Goal: Information Seeking & Learning: Find specific fact

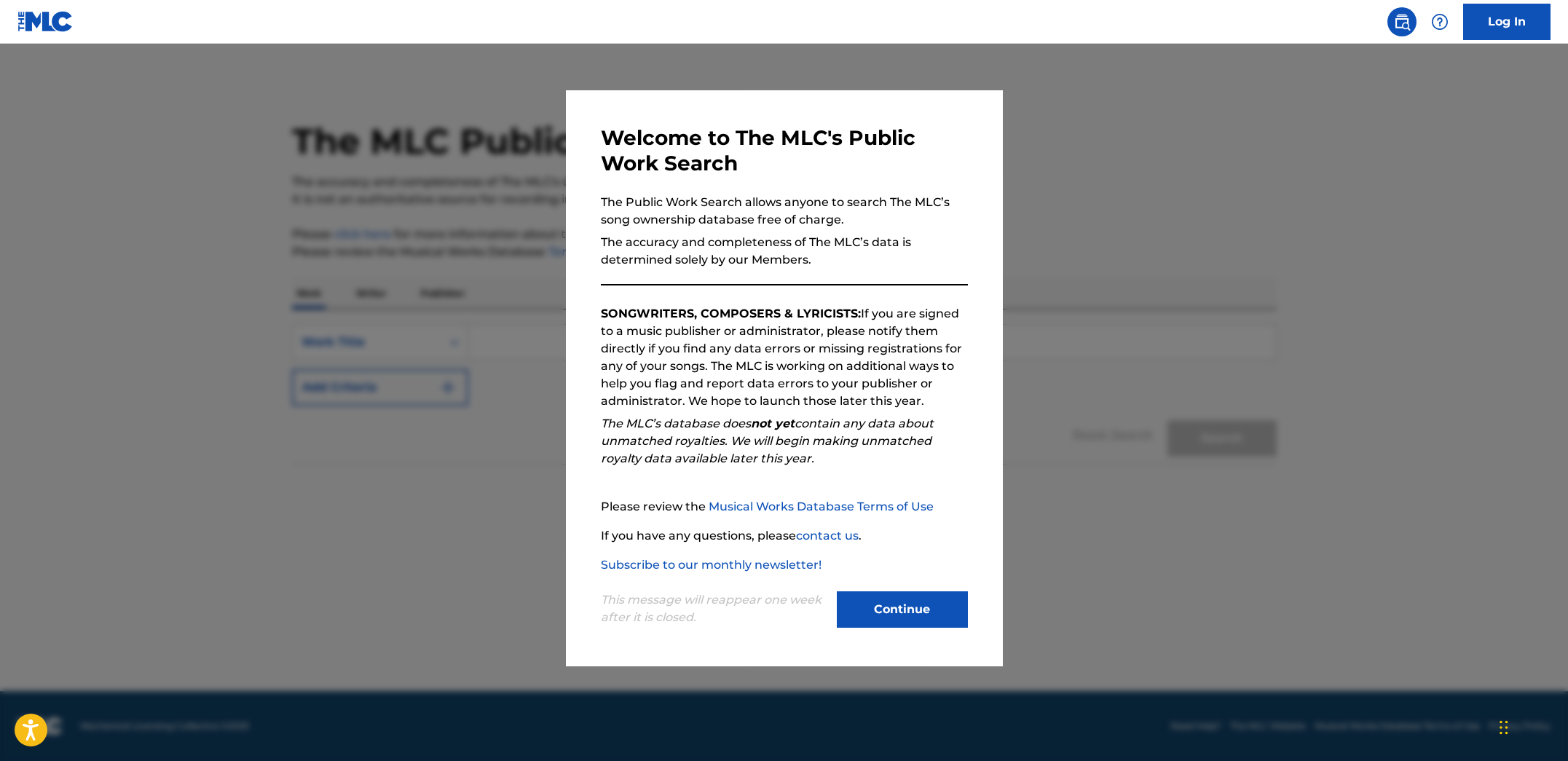
click at [884, 609] on button "Continue" at bounding box center [902, 609] width 131 height 36
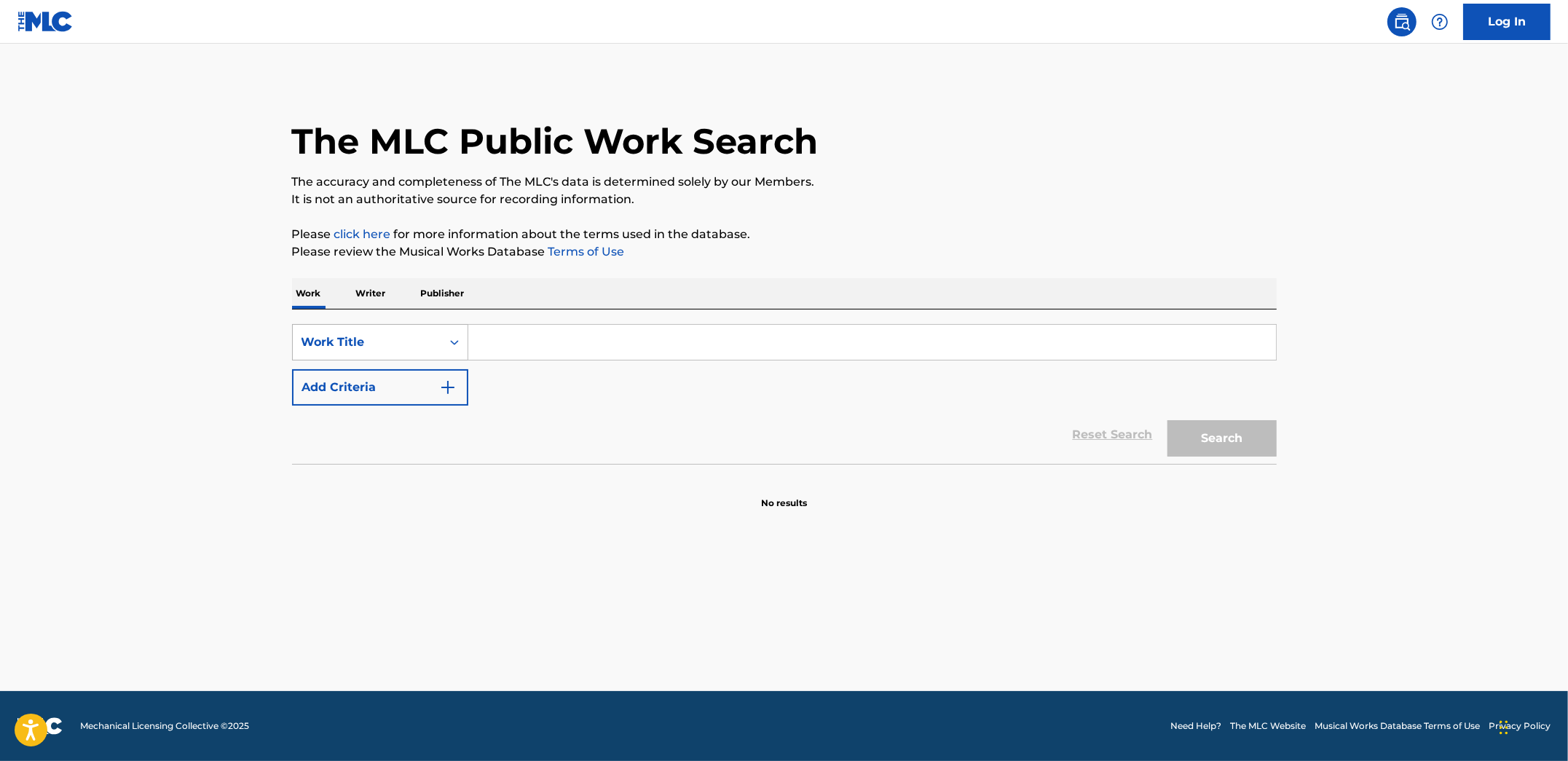
click at [403, 334] on div "Work Title" at bounding box center [366, 342] width 131 height 17
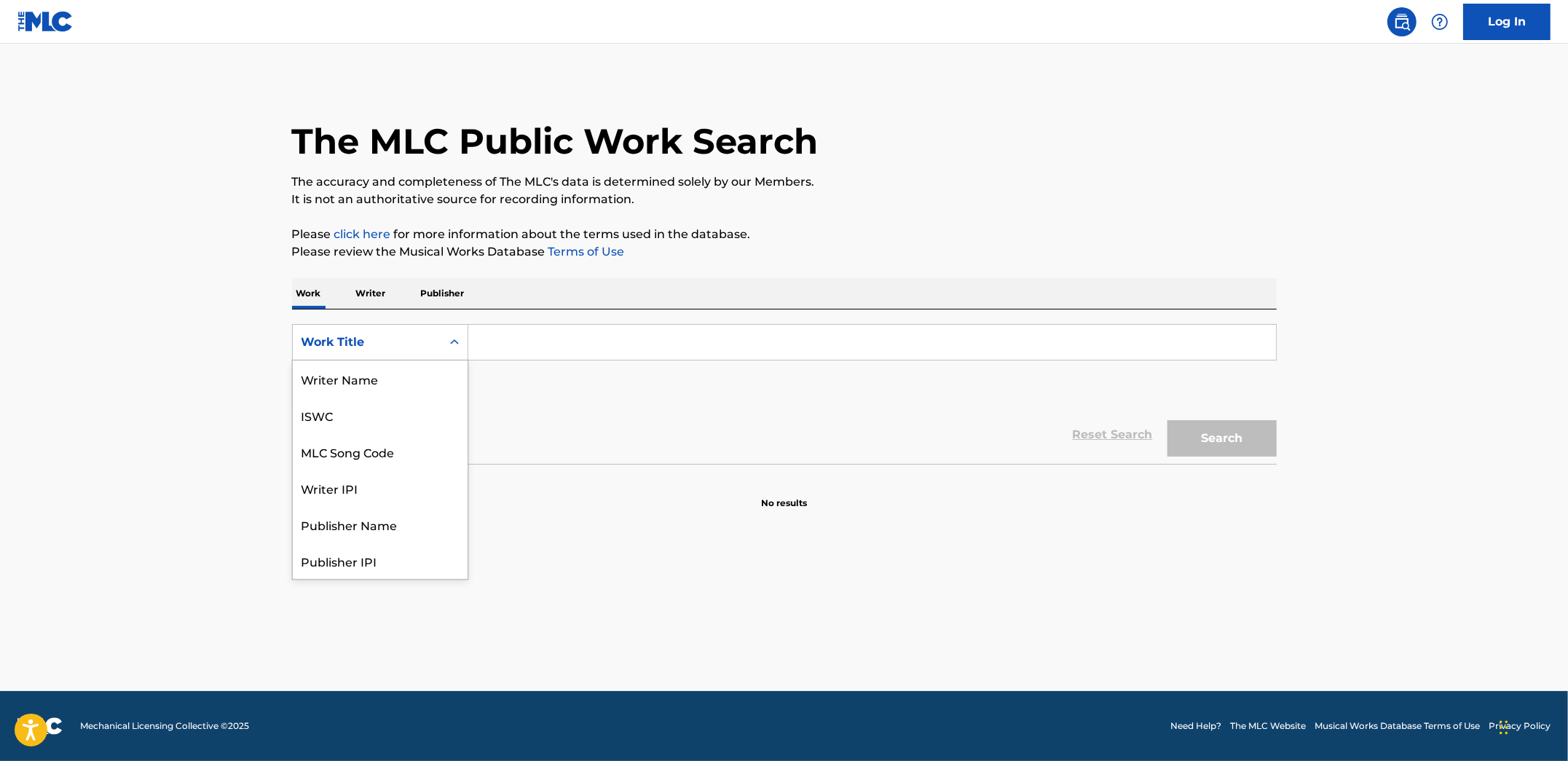
scroll to position [72, 0]
click at [130, 481] on main "The MLC Public Work Search The accuracy and completeness of The MLC's data is d…" at bounding box center [784, 367] width 1568 height 648
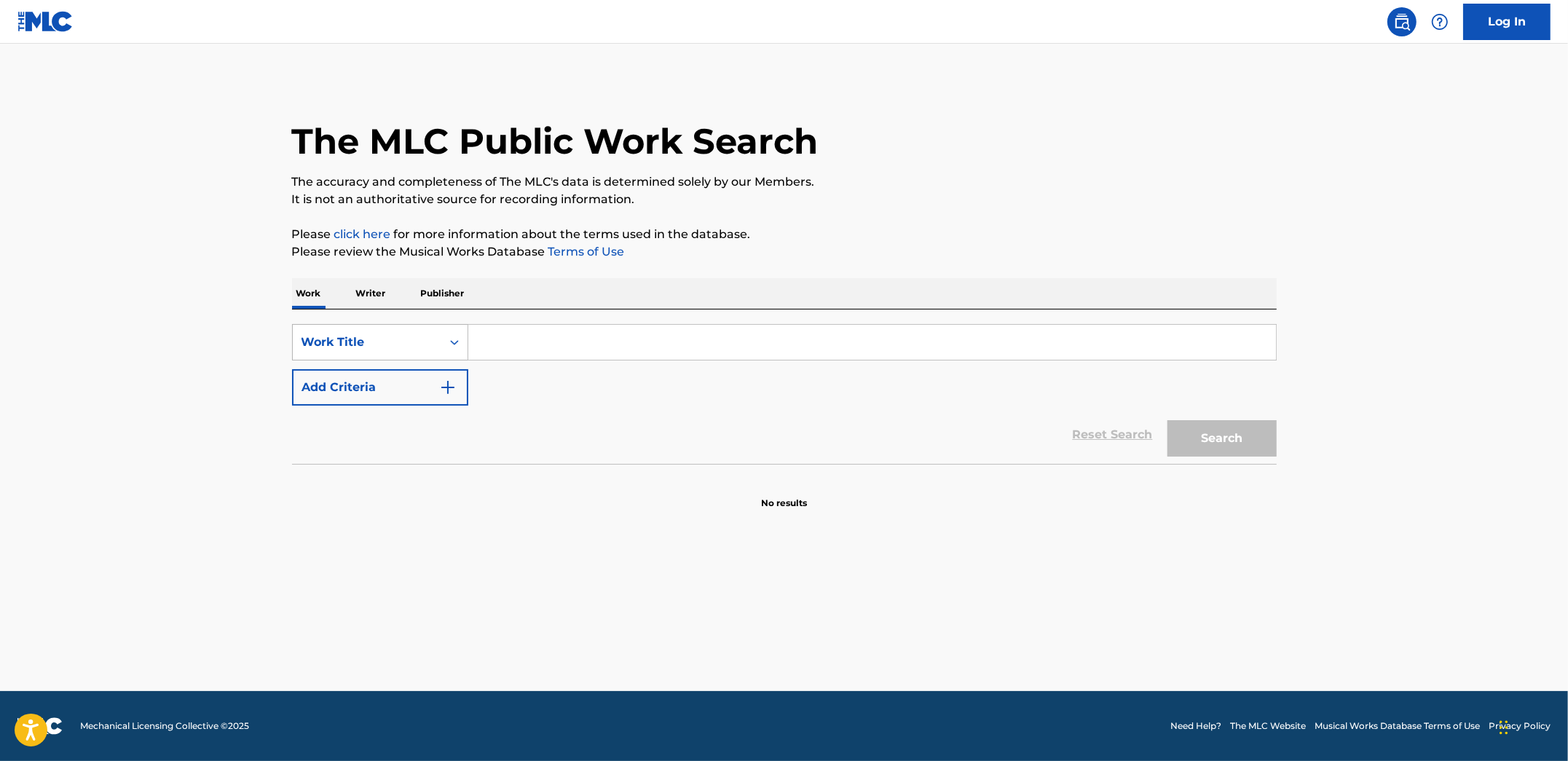
click at [317, 357] on div "Work Title" at bounding box center [380, 342] width 176 height 36
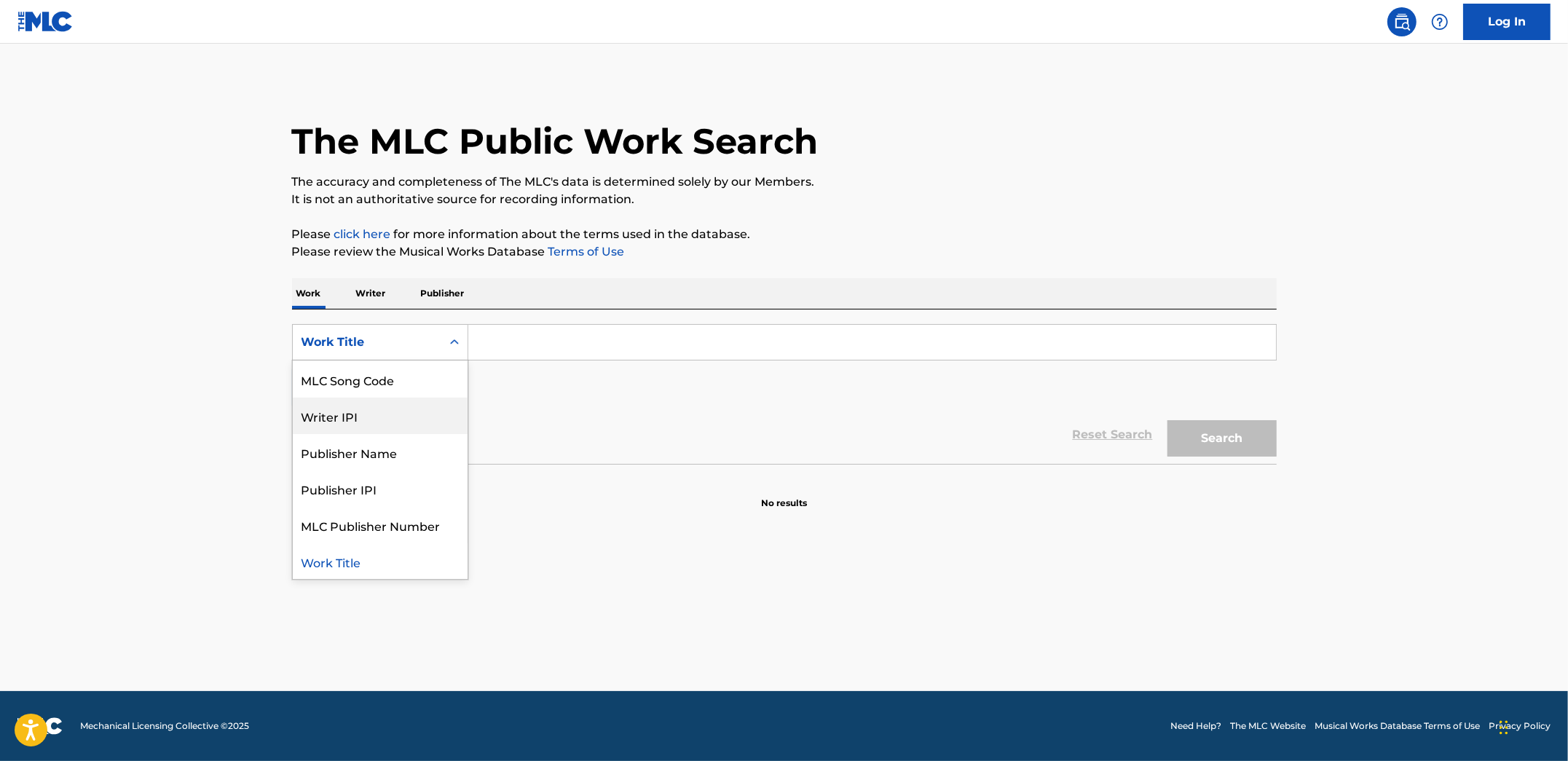
scroll to position [0, 0]
click at [345, 415] on div "ISWC" at bounding box center [380, 415] width 175 height 36
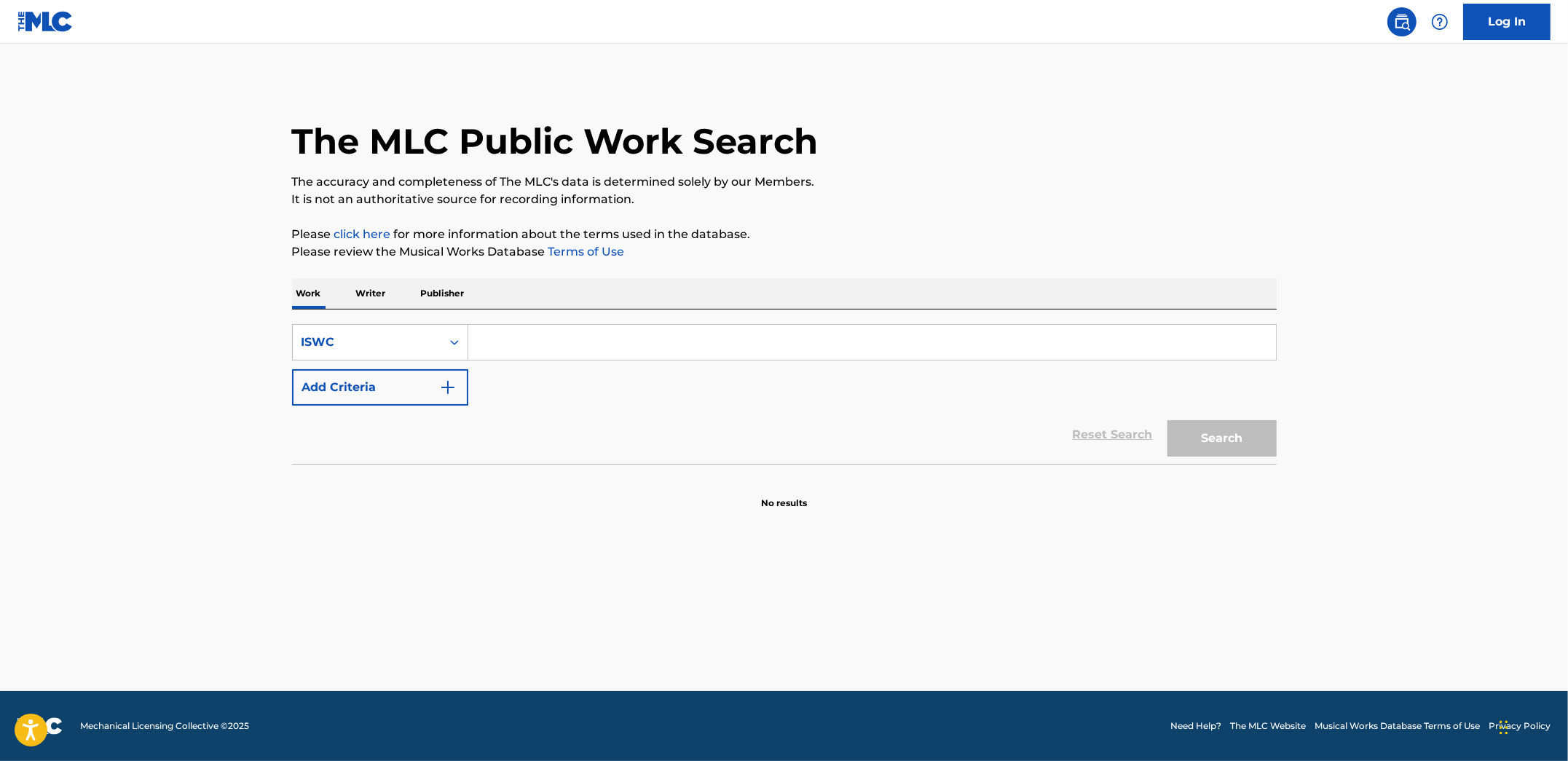
click at [536, 329] on input "Search Form" at bounding box center [871, 342] width 807 height 35
paste input "T3176382002"
type input "T3176382002"
click at [1167, 420] on button "Search" at bounding box center [1221, 438] width 109 height 36
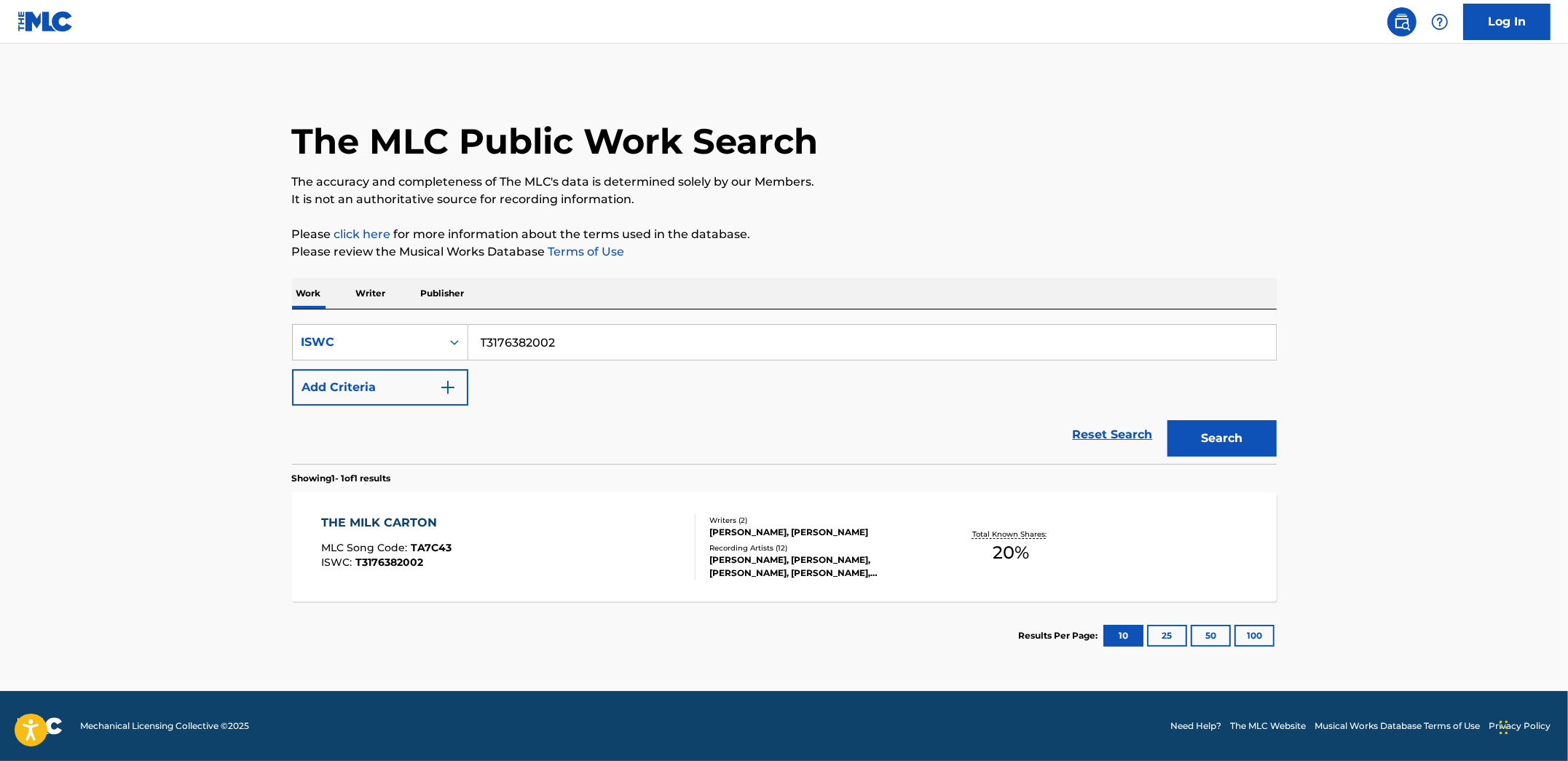
click at [542, 550] on div "THE MILK CARTON MLC Song Code : TA7C43 ISWC : T3176382002" at bounding box center [508, 547] width 374 height 65
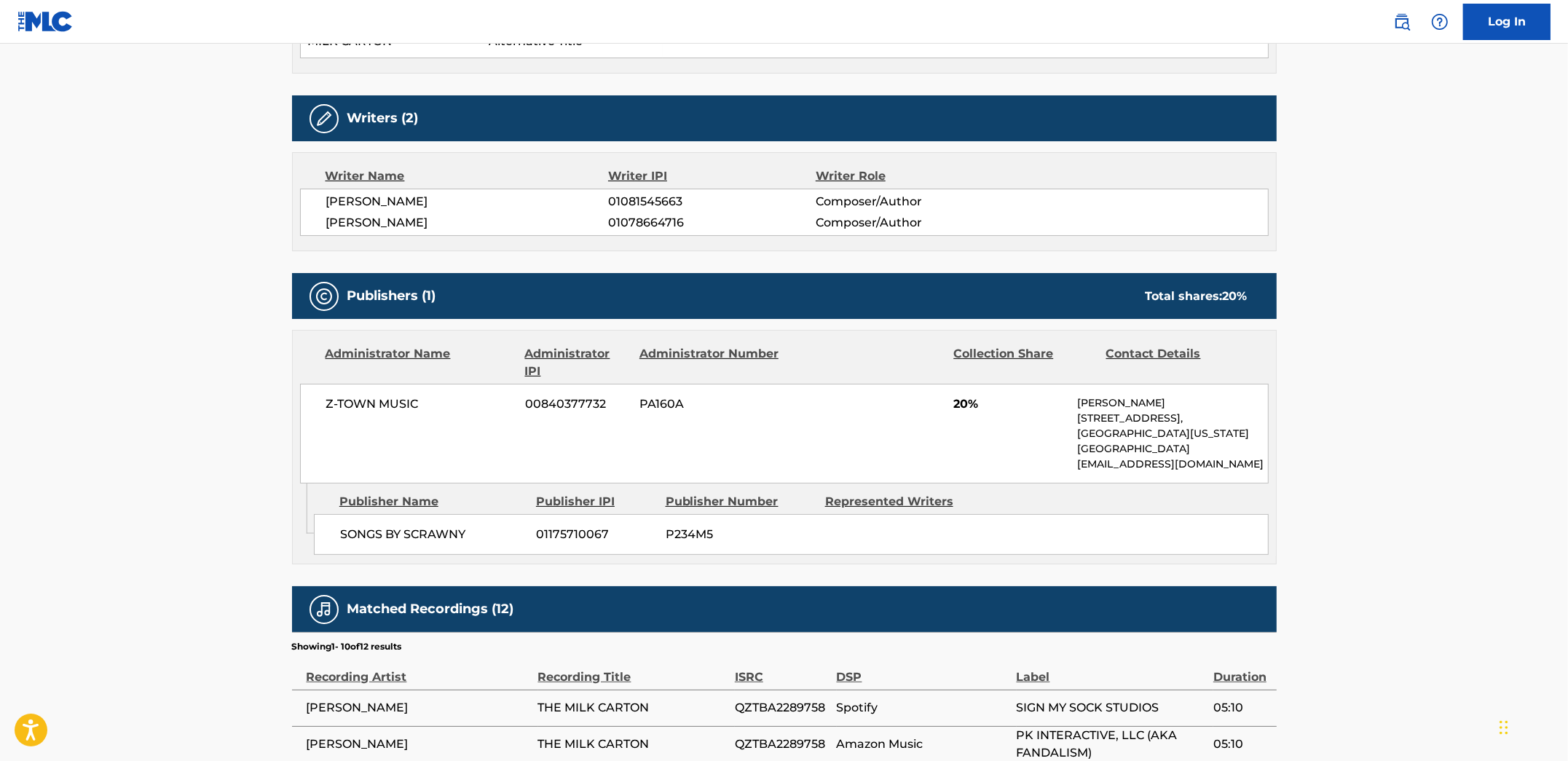
scroll to position [448, 0]
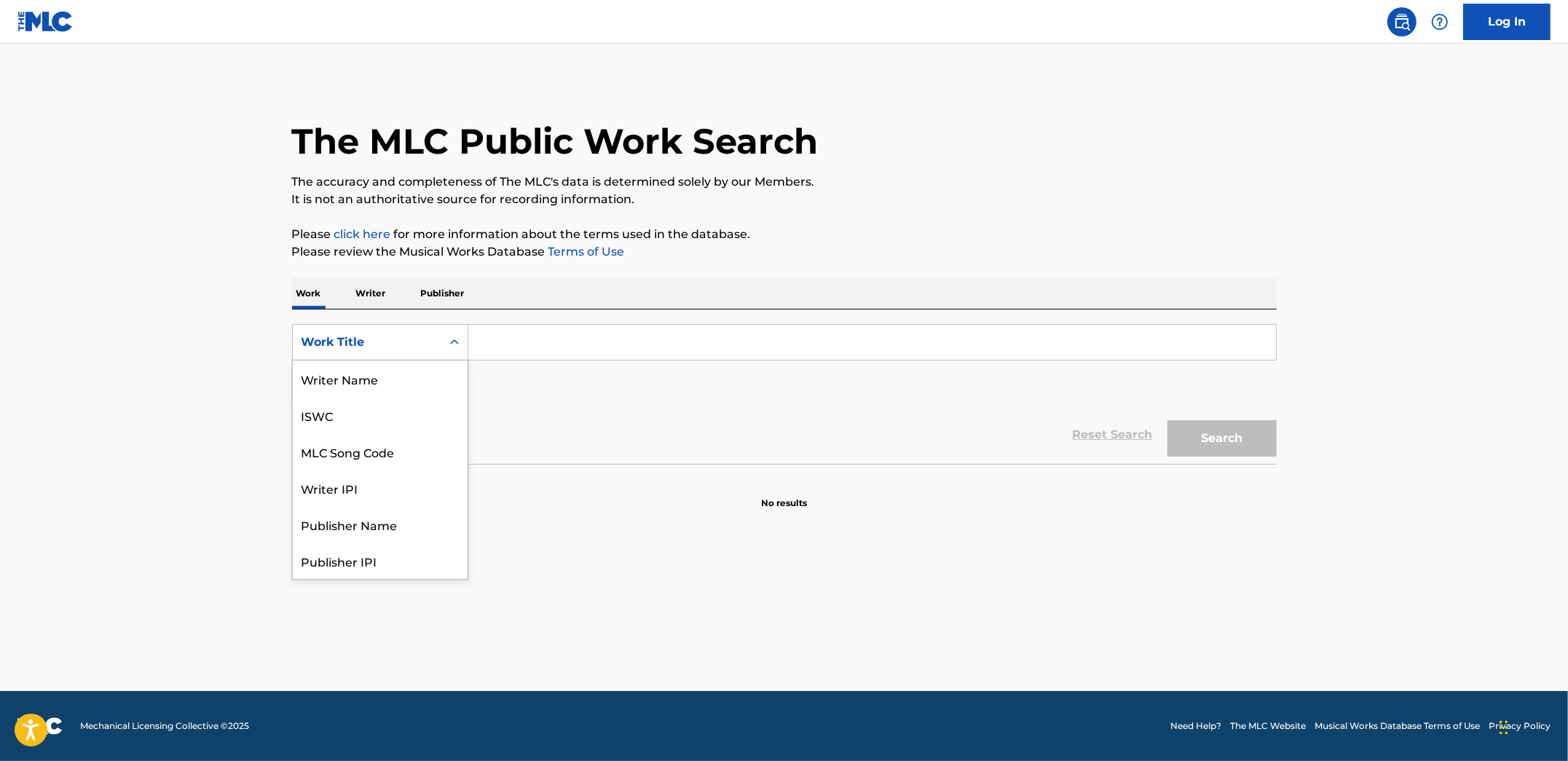
click at [420, 344] on div "Work Title" at bounding box center [366, 342] width 131 height 17
click at [420, 387] on div "MLC Song Code" at bounding box center [380, 379] width 175 height 36
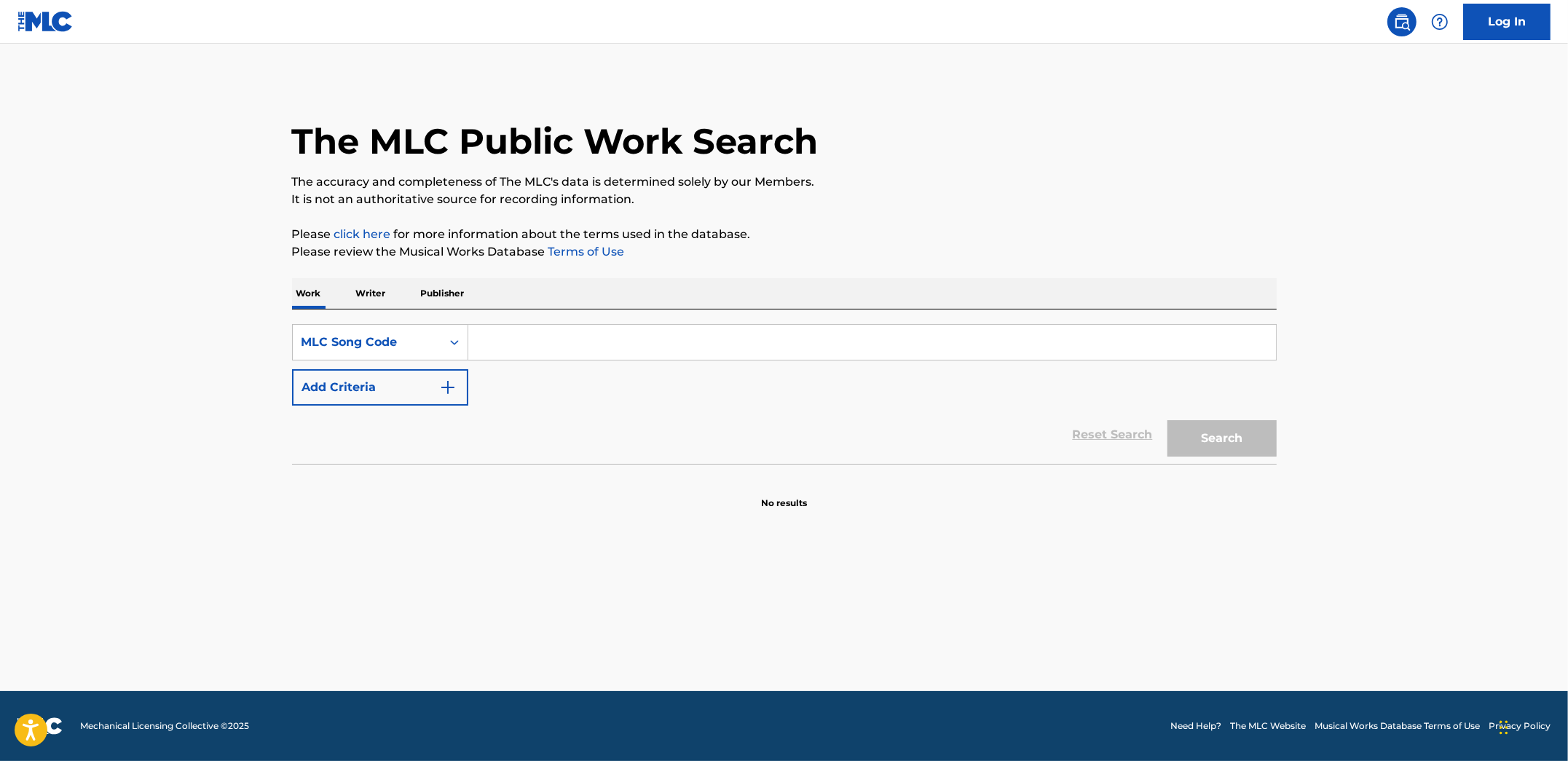
click at [511, 344] on input "Search Form" at bounding box center [871, 342] width 807 height 35
paste input "MG7PVL"
type input "MG7PVL"
click at [1167, 420] on button "Search" at bounding box center [1221, 438] width 109 height 36
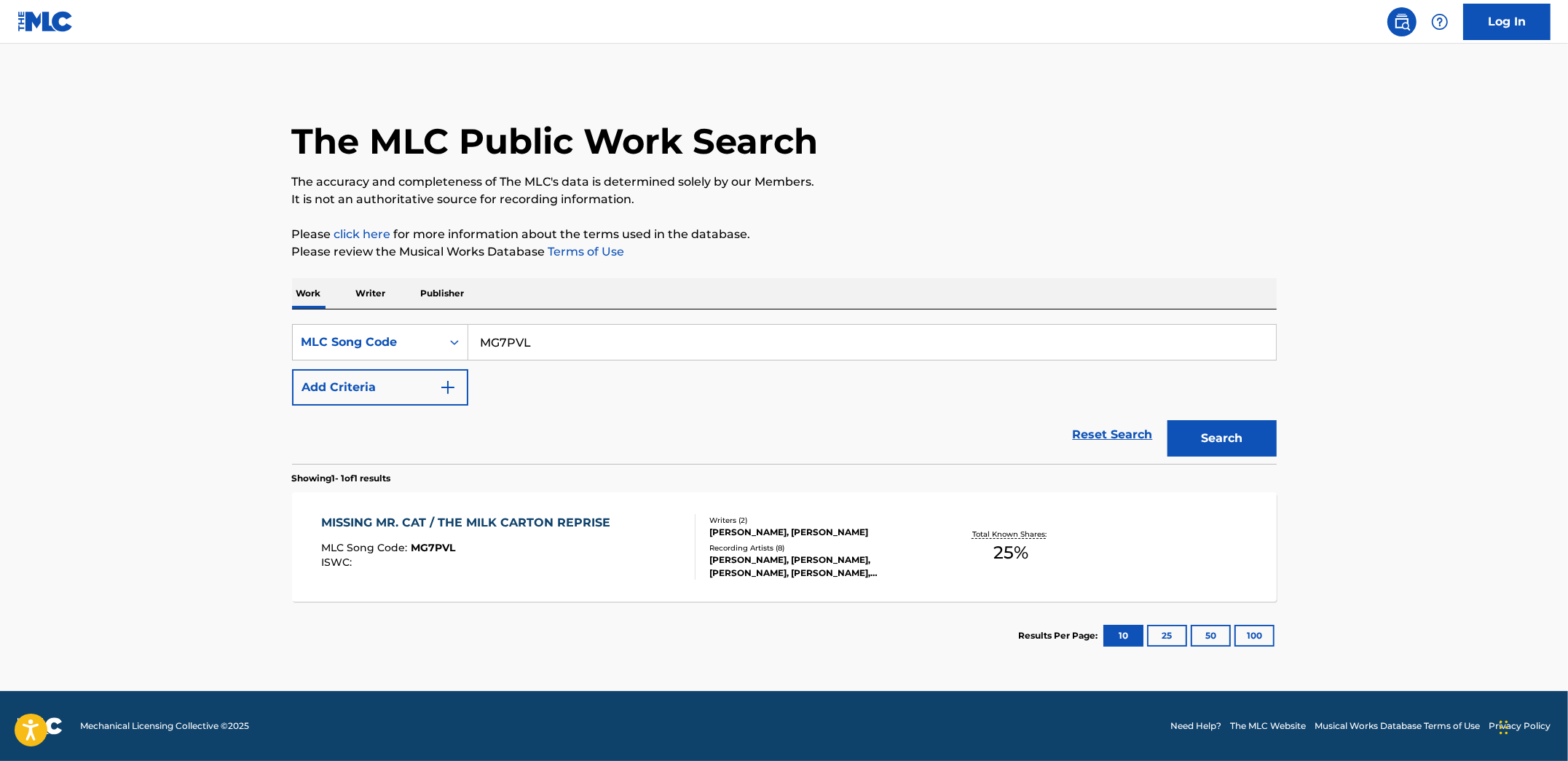
click at [565, 540] on div "MISSING MR. CAT / THE MILK CARTON REPRISE MLC Song Code : MG7PVL ISWC :" at bounding box center [469, 547] width 297 height 65
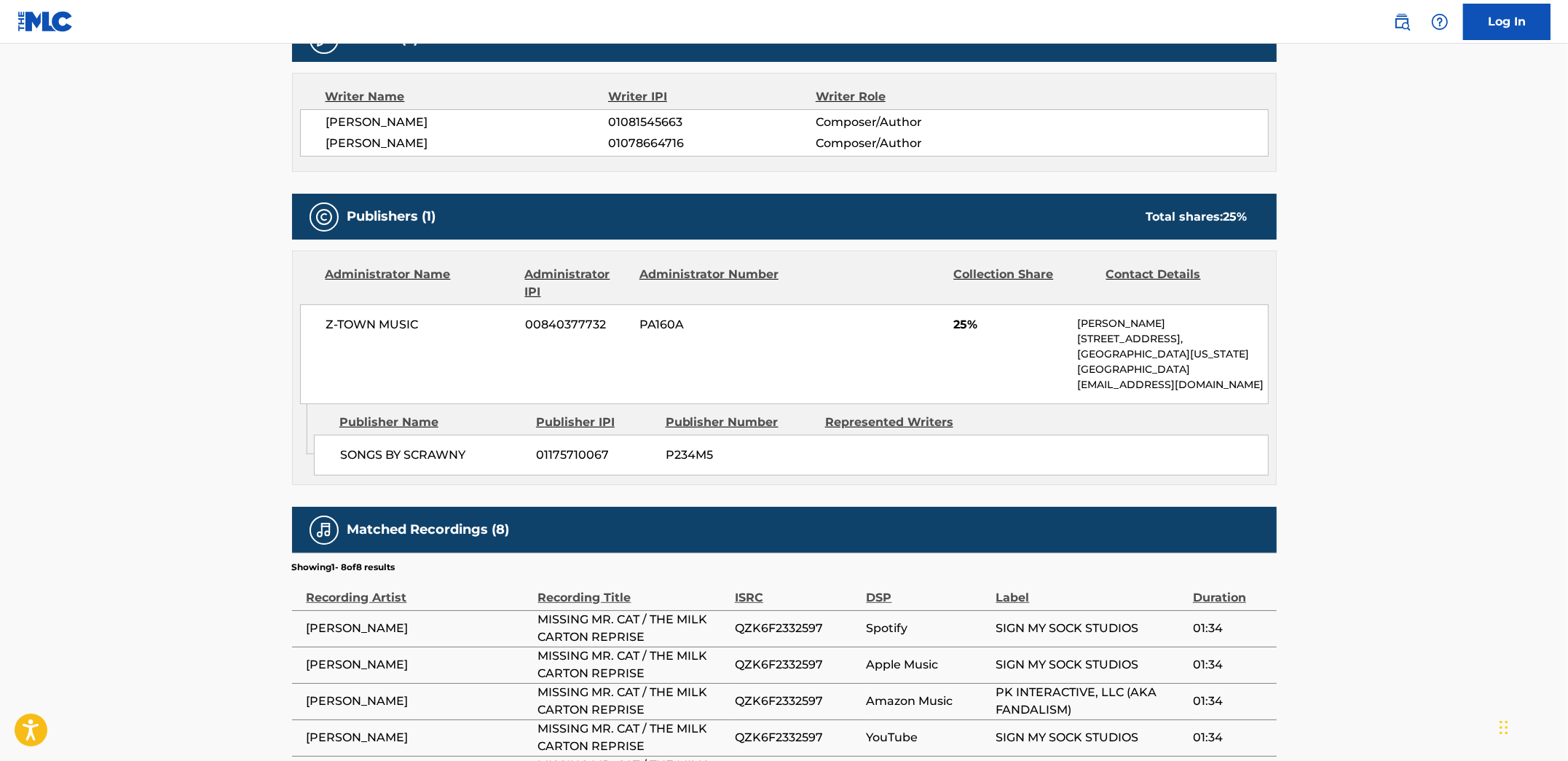
scroll to position [578, 0]
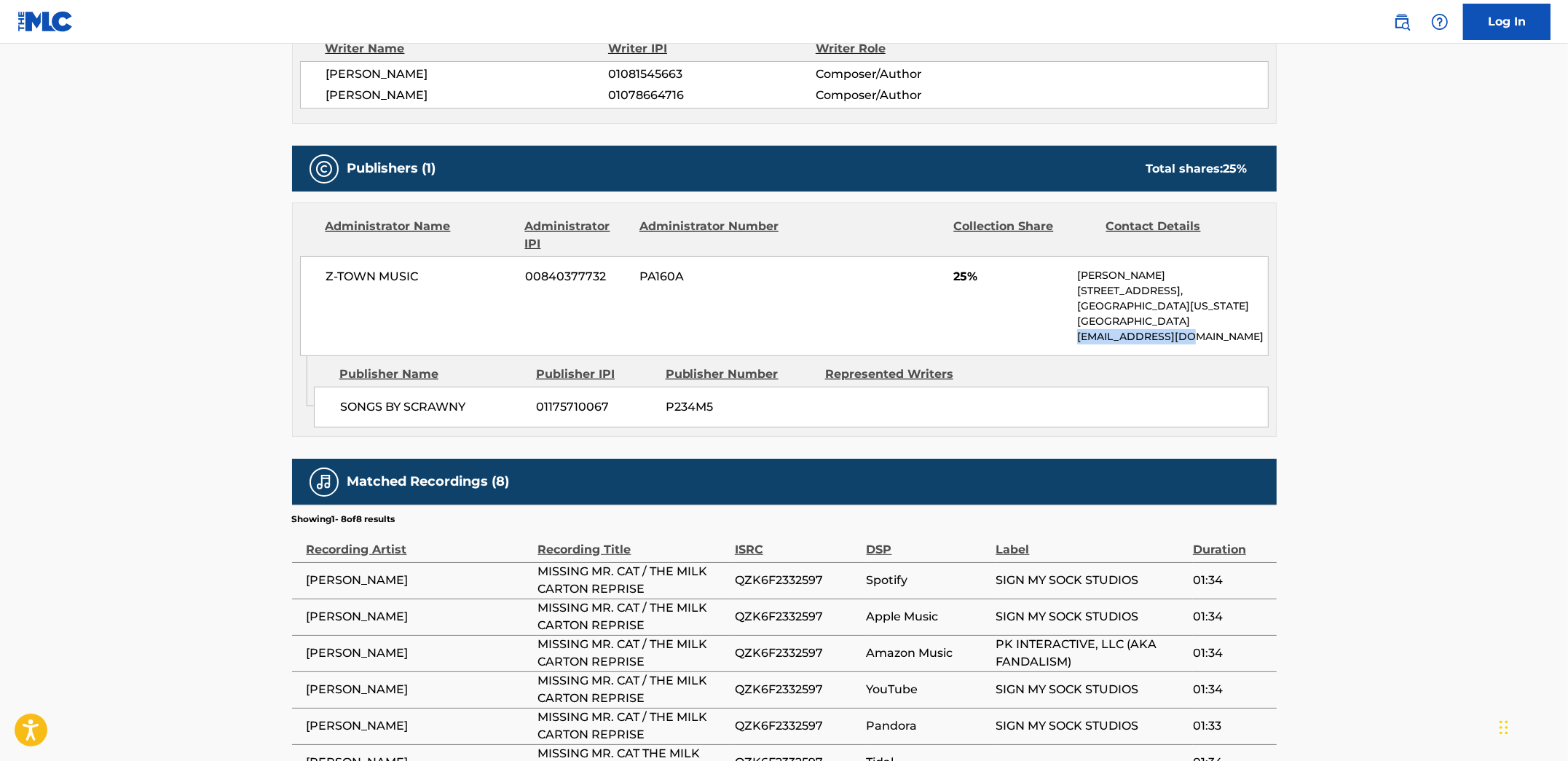
drag, startPoint x: 1215, startPoint y: 328, endPoint x: 1078, endPoint y: 330, distance: 137.0
click at [1078, 330] on p "[EMAIL_ADDRESS][DOMAIN_NAME]" at bounding box center [1171, 337] width 190 height 15
copy p "[EMAIL_ADDRESS][DOMAIN_NAME]"
